Goal: Contribute content: Add original content to the website for others to see

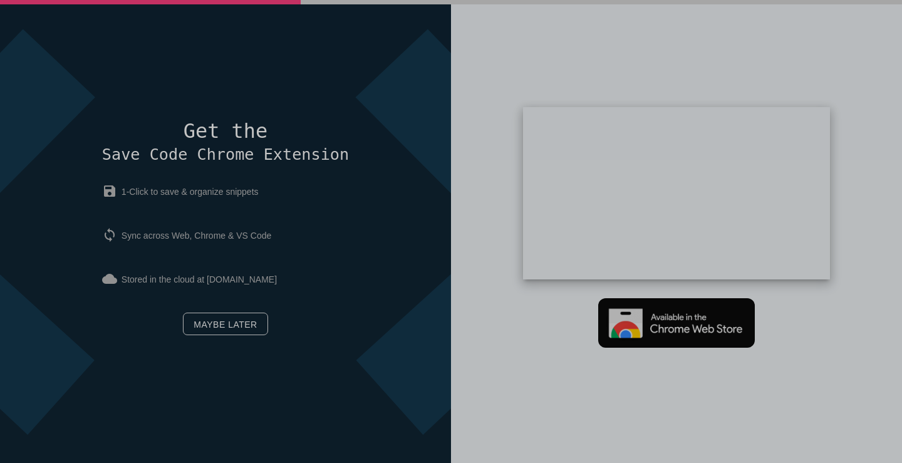
scroll to position [60, 0]
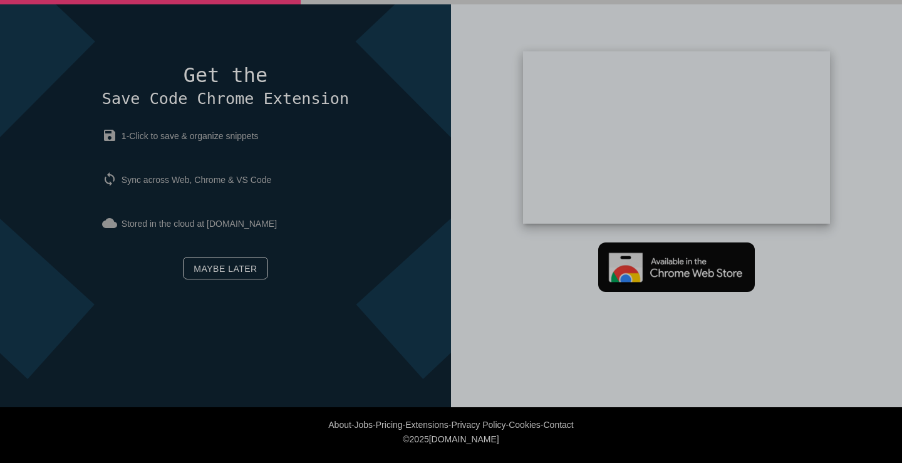
click at [224, 247] on div "Get the Save Code Chrome Extension save 1-Click to save & organize snippets syn…" at bounding box center [225, 175] width 247 height 221
click at [222, 276] on link "Maybe later" at bounding box center [225, 268] width 85 height 23
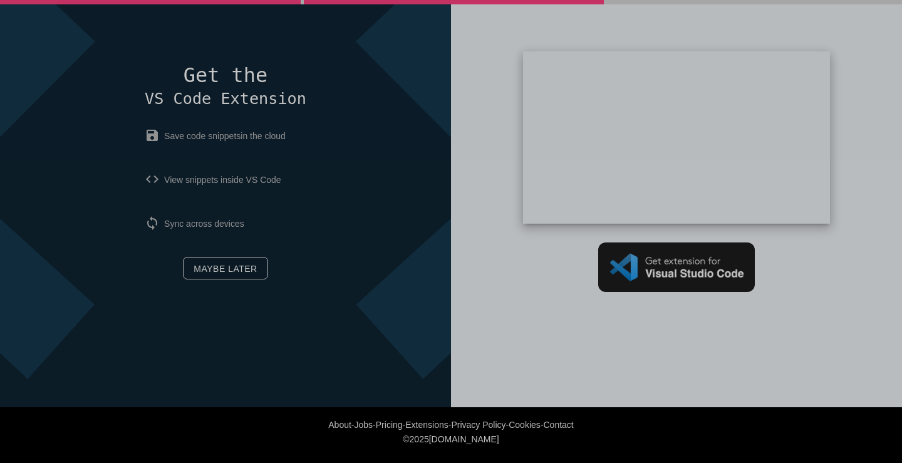
click at [212, 261] on link "Maybe later" at bounding box center [225, 268] width 85 height 23
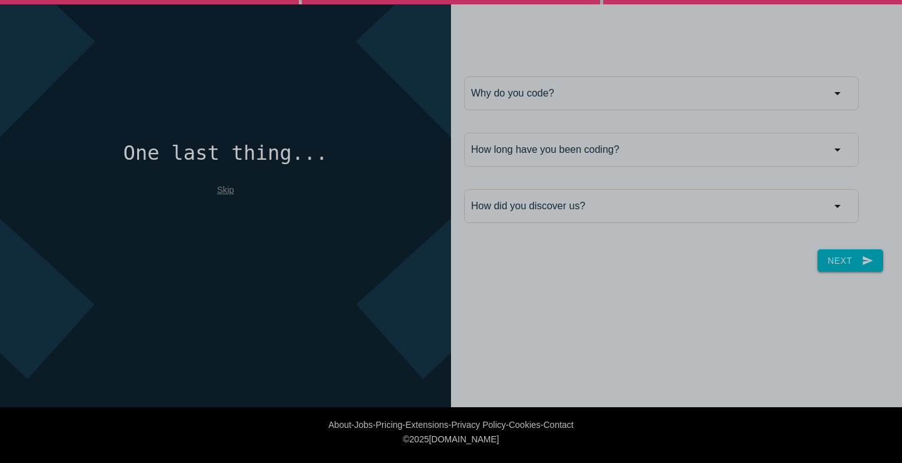
click at [227, 187] on link "Skip" at bounding box center [225, 190] width 17 height 10
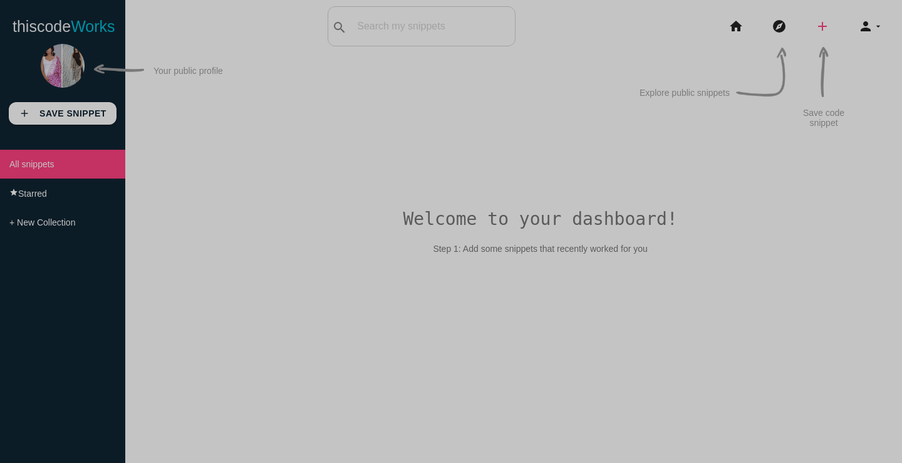
click at [815, 24] on icon "add" at bounding box center [822, 26] width 15 height 40
click at [836, 48] on link "link Link" at bounding box center [850, 53] width 88 height 31
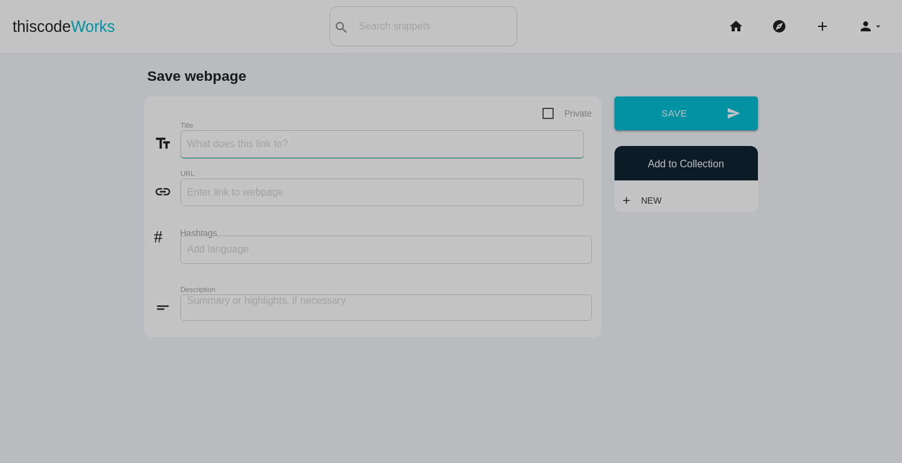
click at [347, 145] on input "Title" at bounding box center [381, 144] width 403 height 28
click at [524, 148] on input "Title" at bounding box center [381, 144] width 403 height 28
paste input "JOVI India’s Wholesale Women's Wear – Smart Casual & Office-Ready Looks"
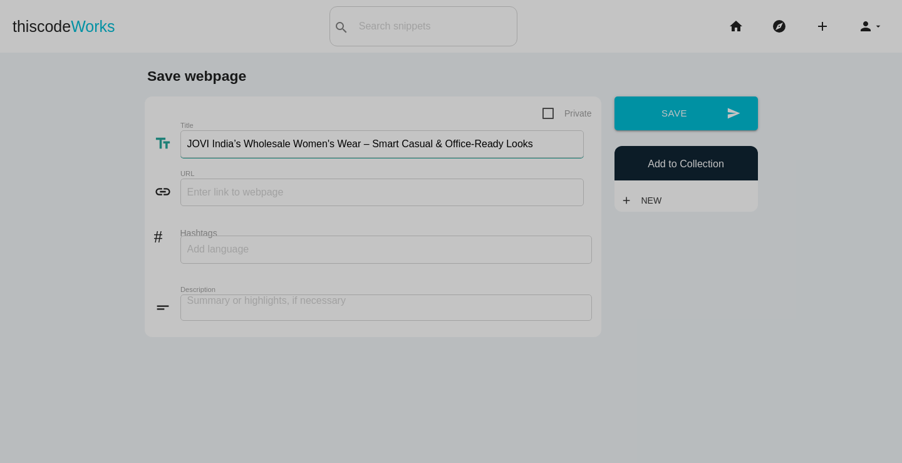
type input "JOVI India’s Wholesale Women's Wear – Smart Casual & Office-Ready Looks"
click at [369, 165] on form "Private text_fields Title JOVI India’s Wholesale Women's Wear – Smart Casual & …" at bounding box center [373, 217] width 438 height 222
click at [344, 180] on input "text" at bounding box center [381, 193] width 403 height 28
click at [444, 209] on div "link URL" at bounding box center [373, 195] width 438 height 33
click at [440, 190] on input "text" at bounding box center [381, 193] width 403 height 28
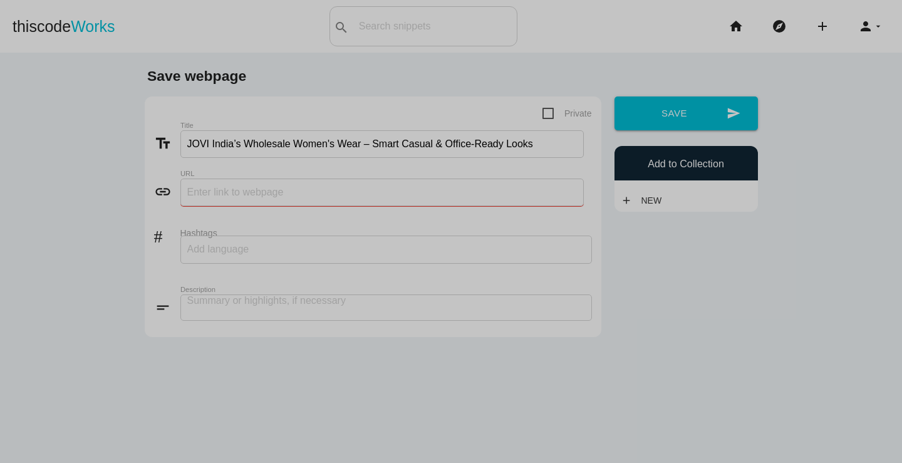
paste input "[URL][DOMAIN_NAME]"
type input "[URL][DOMAIN_NAME]"
click at [351, 228] on label "Hashtags" at bounding box center [386, 233] width 412 height 10
click at [262, 236] on input "Hashtags" at bounding box center [224, 249] width 75 height 26
click at [404, 259] on div at bounding box center [386, 250] width 412 height 28
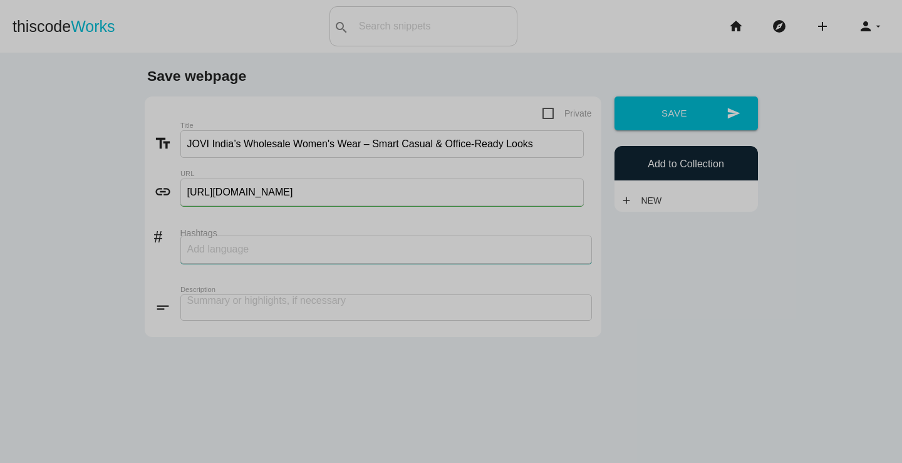
paste input "wholesalewomendress, womensweardeal, wholesalefashion, clothingbulk, ladieswear…"
click at [283, 293] on label "Description" at bounding box center [345, 290] width 330 height 8
click at [296, 252] on div "wholesalewomendress, womensweardeal, wholesalefashion, clothingbulk, ladieswear…" at bounding box center [386, 250] width 412 height 28
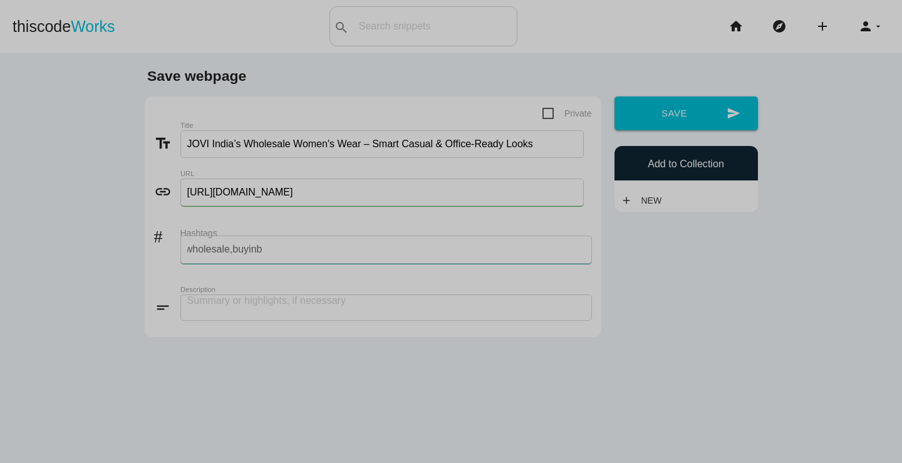
type input "wholesalewomendress, womensweardeal, wholesalefashion, clothingbulk, ladieswear…"
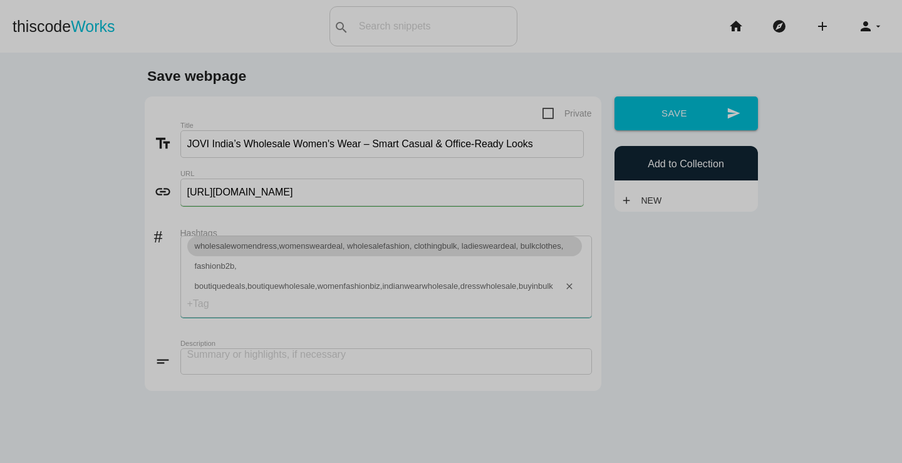
click at [289, 270] on div "wholesalewomendress,womensweardeal, wholesalefashion, clothingbulk, ladiesweard…" at bounding box center [386, 277] width 412 height 82
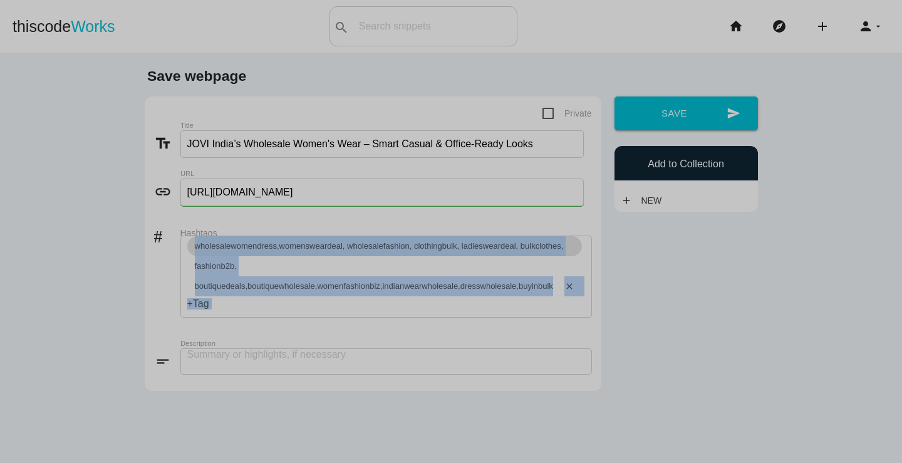
click at [289, 270] on div "wholesalewomendress,womensweardeal, wholesalefashion, clothingbulk, ladiesweard…" at bounding box center [386, 277] width 412 height 82
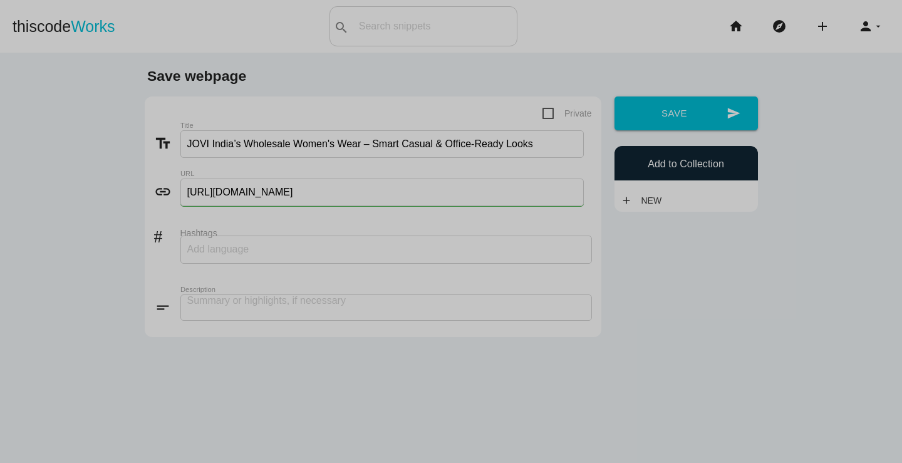
click at [291, 262] on div at bounding box center [386, 250] width 412 height 28
click at [308, 251] on div at bounding box center [386, 250] width 412 height 28
type input "#wholesalewomenwear,"
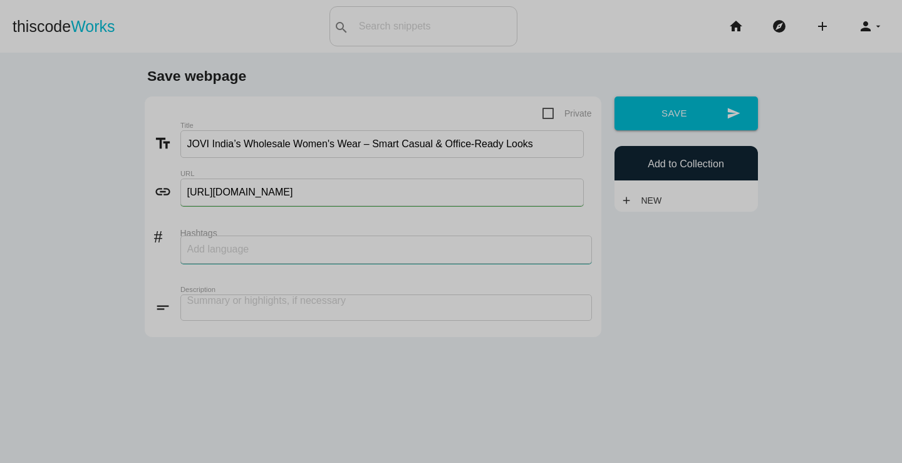
scroll to position [0, 0]
type input "#fashion,"
type input "#womendress,"
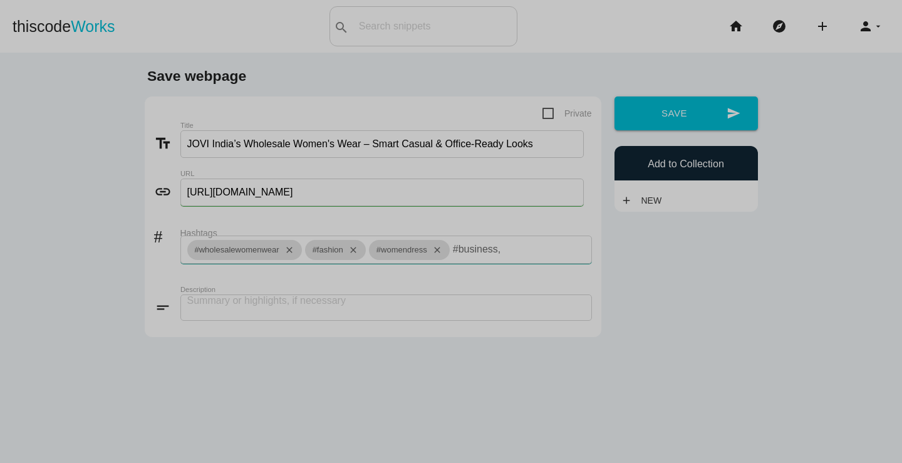
type input "#business,"
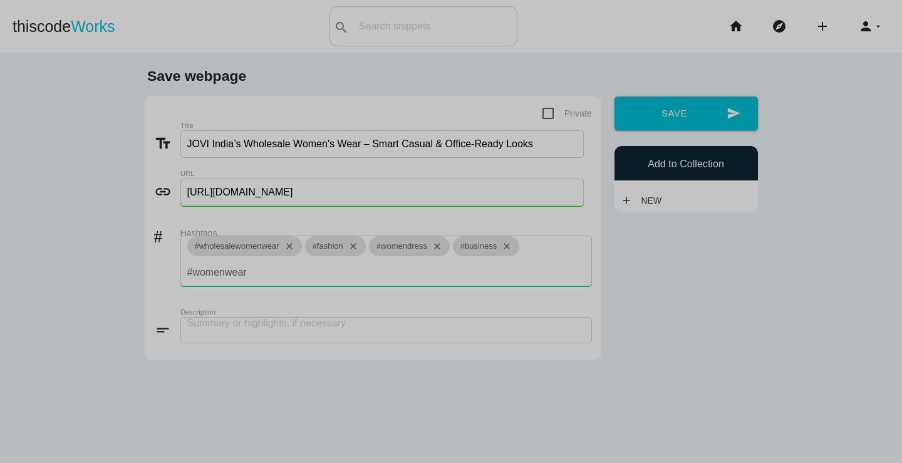
type input "#womenwear,"
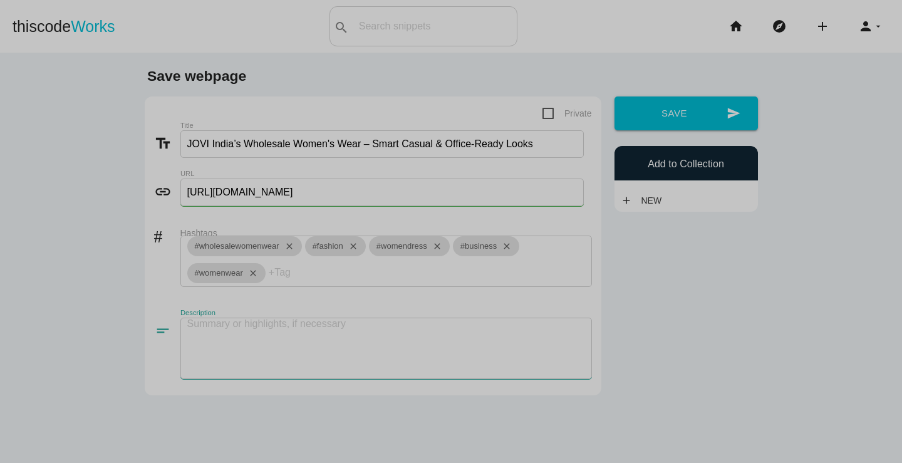
click at [308, 336] on textarea at bounding box center [386, 348] width 412 height 61
paste textarea "In India, buying wholesale women's wear in large quantities is easy and hassle-…"
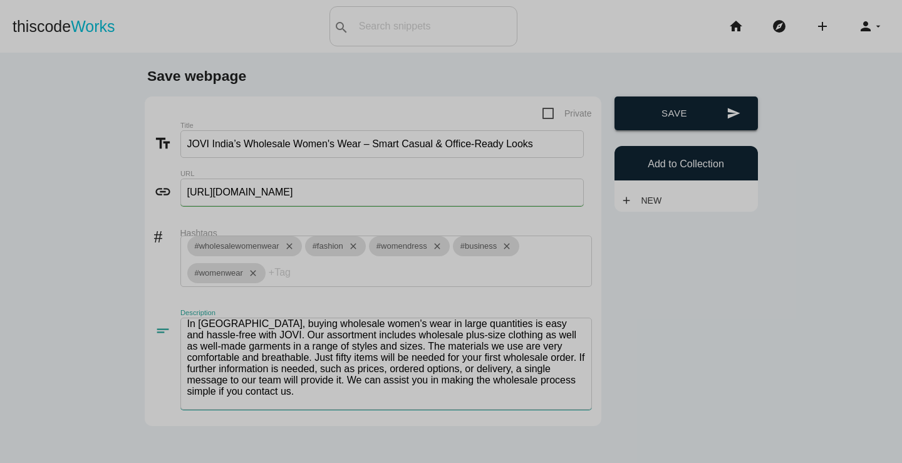
type textarea "In India, buying wholesale women's wear in large quantities is easy and hassle-…"
click at [694, 115] on button "send Save" at bounding box center [686, 113] width 143 height 34
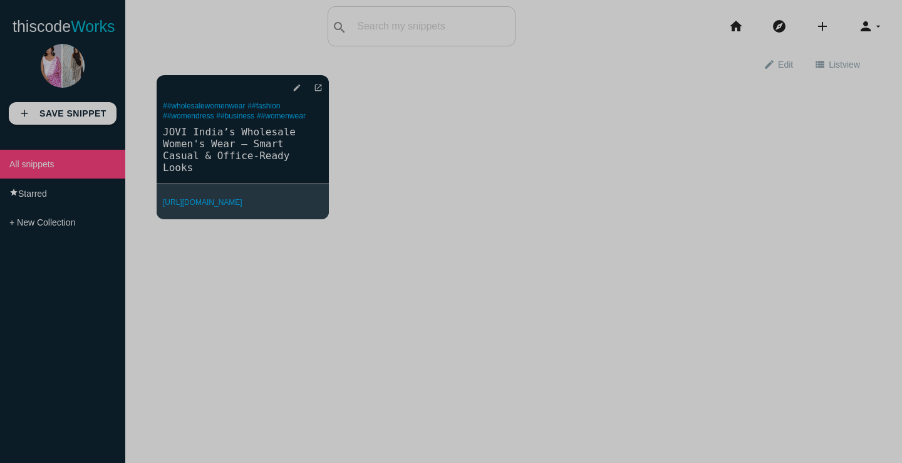
drag, startPoint x: 456, startPoint y: 160, endPoint x: 466, endPoint y: 160, distance: 10.0
click at [457, 160] on div "delete star_border photo_camera edit open_in_new ##wholesalewomenwear ##fashion…" at bounding box center [514, 156] width 714 height 163
